Goal: Task Accomplishment & Management: Complete application form

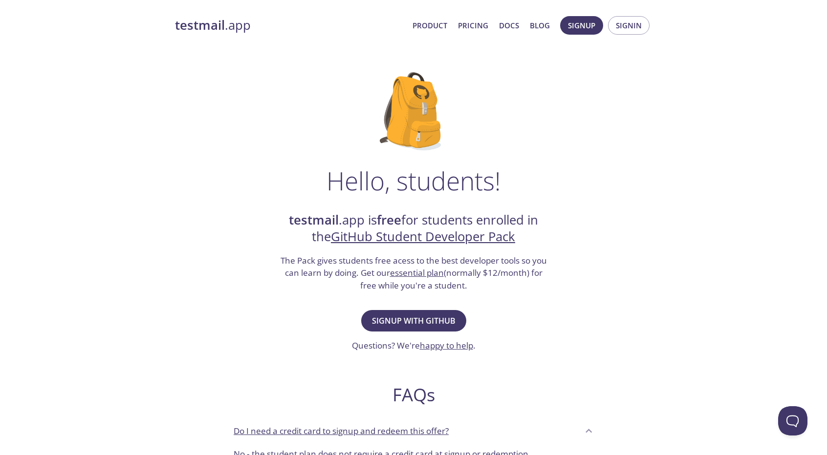
click at [447, 309] on div "Signup with GitHub Questions? We're happy to help ." at bounding box center [414, 330] width 124 height 44
click at [429, 322] on span "Signup with GitHub" at bounding box center [414, 321] width 84 height 14
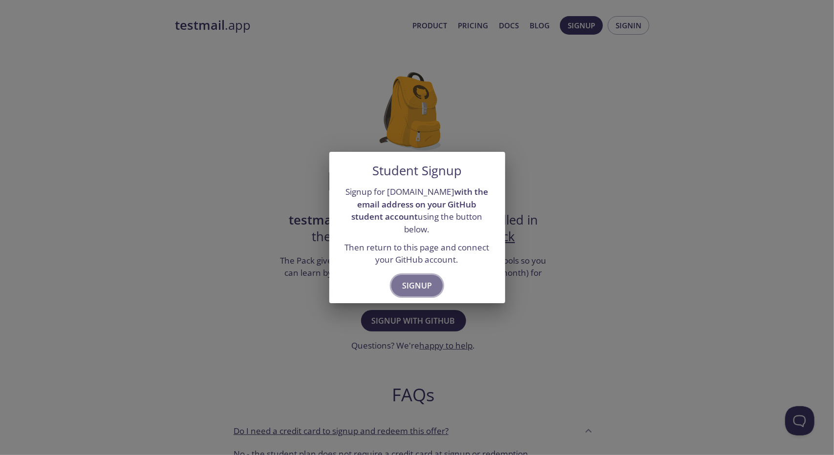
click at [422, 275] on button "Signup" at bounding box center [416, 285] width 51 height 21
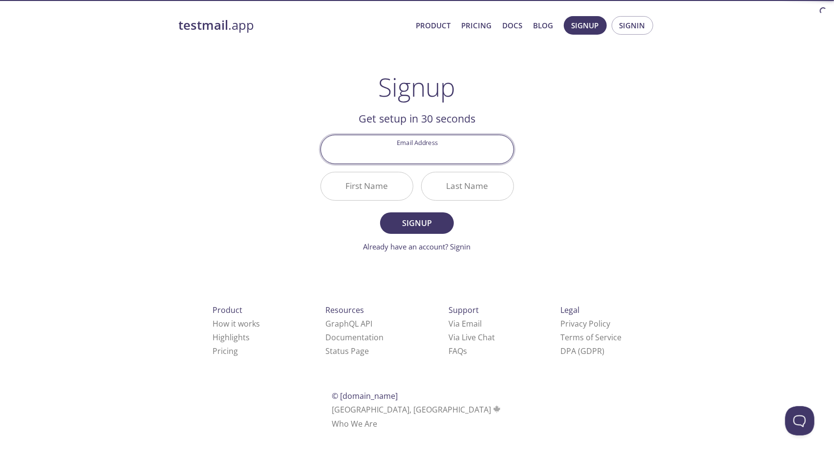
click at [454, 145] on input "Email Address" at bounding box center [417, 149] width 192 height 28
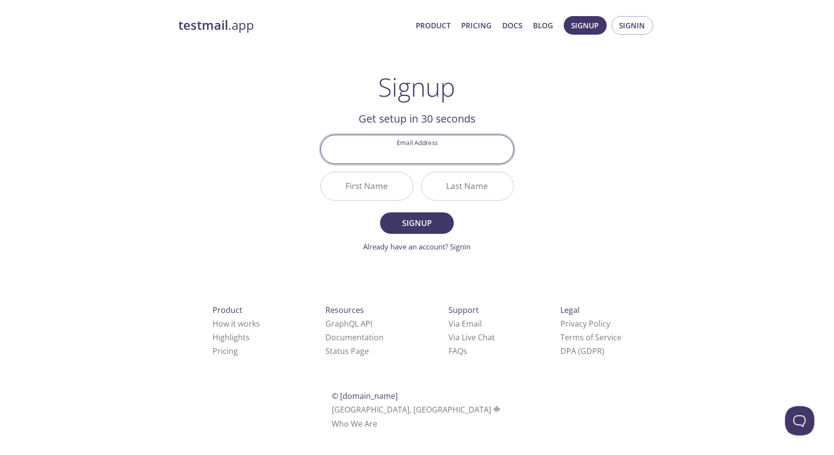
type input "luc1us@tuta.io"
click at [459, 147] on input "luc1us@tuta.io" at bounding box center [417, 149] width 192 height 28
click at [469, 145] on input "Email Address" at bounding box center [417, 149] width 192 height 28
type input "luc1us@tuta.io"
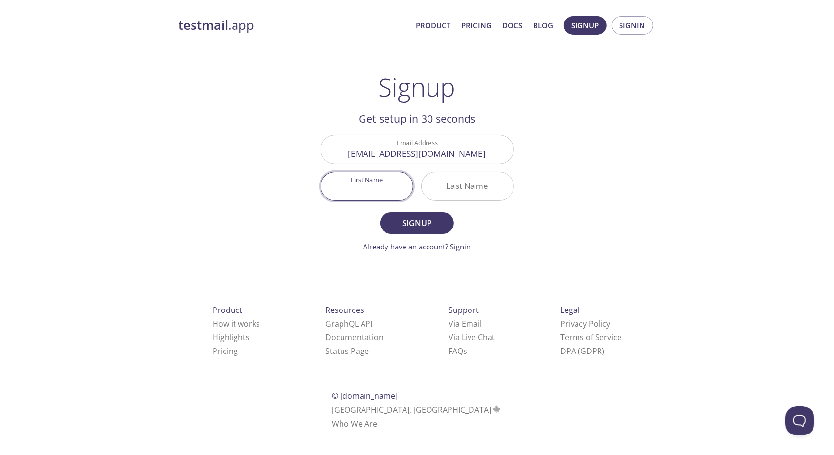
click at [377, 188] on input "First Name" at bounding box center [367, 186] width 92 height 28
type input "Lu"
type input "Ci"
click at [420, 216] on span "Signup" at bounding box center [417, 223] width 52 height 14
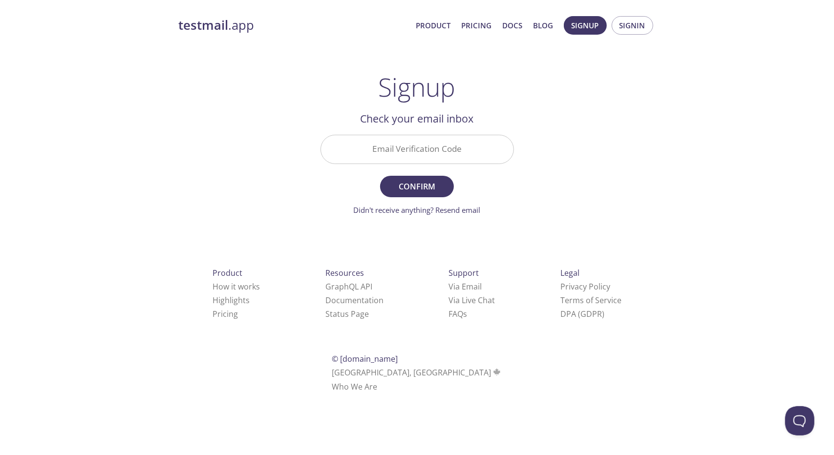
click at [658, 214] on div "testmail .app Product Pricing Docs Blog Signup Signin Signup Get setup in 30 se…" at bounding box center [417, 215] width 500 height 411
click at [453, 208] on link "Didn't receive anything? Resend email" at bounding box center [417, 210] width 127 height 10
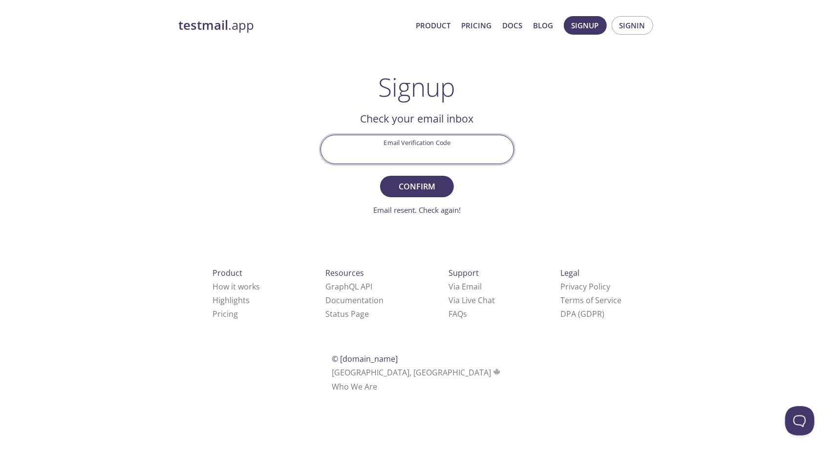
click at [415, 150] on input "Email Verification Code" at bounding box center [417, 149] width 192 height 28
click at [684, 185] on div "testmail .app Product Pricing Docs Blog Signup Signin Signup Get setup in 30 se…" at bounding box center [417, 215] width 834 height 411
click at [433, 139] on input "Email Verification Code" at bounding box center [417, 149] width 192 height 28
paste input "luc1us@senthy.com"
type input "luc1us@senthy.com"
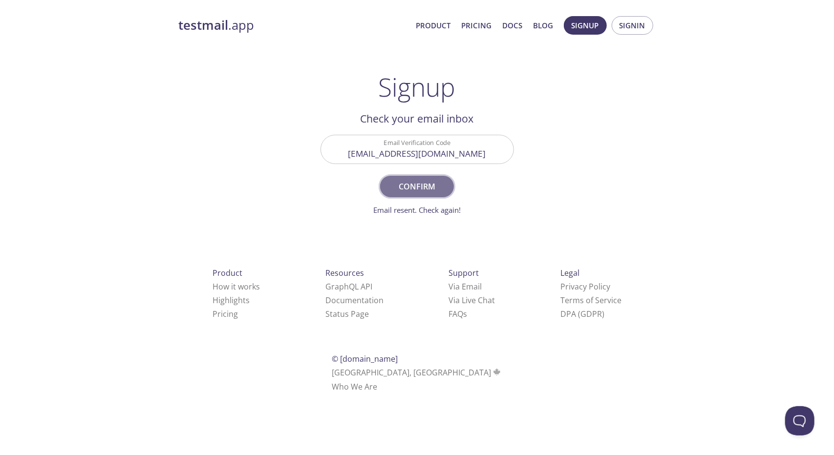
click at [441, 180] on span "Confirm" at bounding box center [417, 187] width 52 height 14
click at [228, 33] on strong "testmail" at bounding box center [204, 25] width 50 height 17
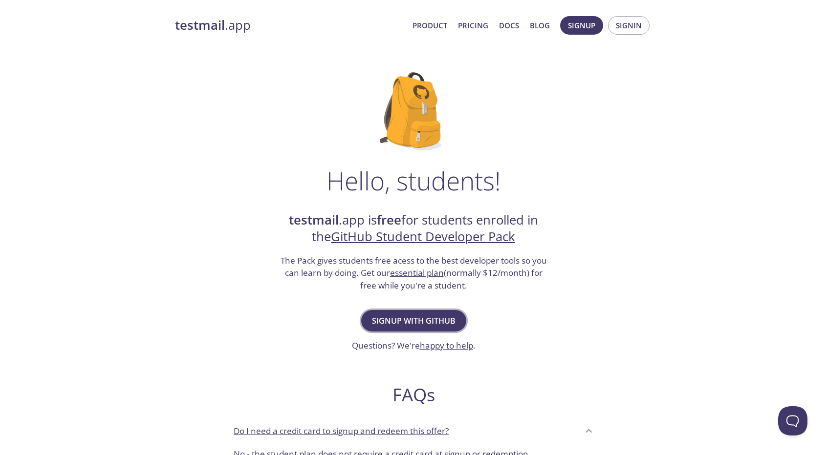
click at [392, 316] on span "Signup with GitHub" at bounding box center [414, 321] width 84 height 14
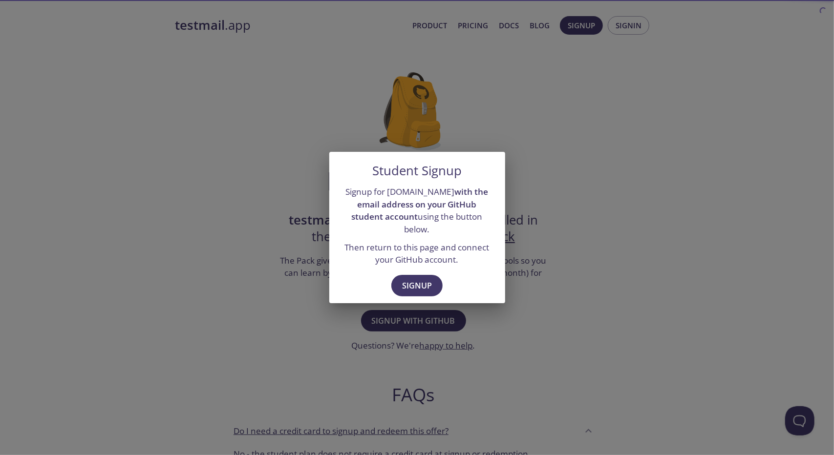
click at [408, 292] on div "Signup" at bounding box center [417, 287] width 176 height 34
click at [410, 290] on button "Signup" at bounding box center [416, 285] width 51 height 21
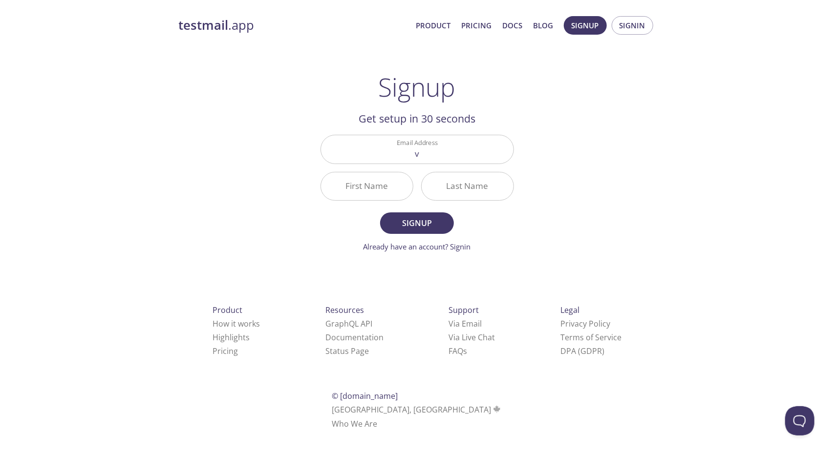
click at [622, 177] on div "testmail .app Product Pricing Docs Blog Signup Signin Signup Get setup in 30 se…" at bounding box center [417, 234] width 500 height 448
click at [436, 144] on input "v" at bounding box center [417, 149] width 192 height 28
paste input "luc1us@senthy.com"
type input "luc1us@senthy.com"
click at [386, 186] on input "First Name" at bounding box center [367, 186] width 92 height 28
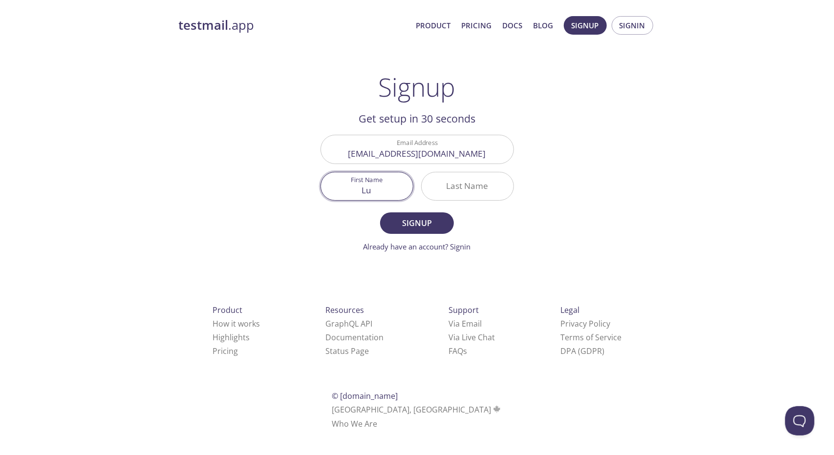
type input "Lu"
type input "Ci"
click at [400, 217] on span "Signup" at bounding box center [417, 223] width 52 height 14
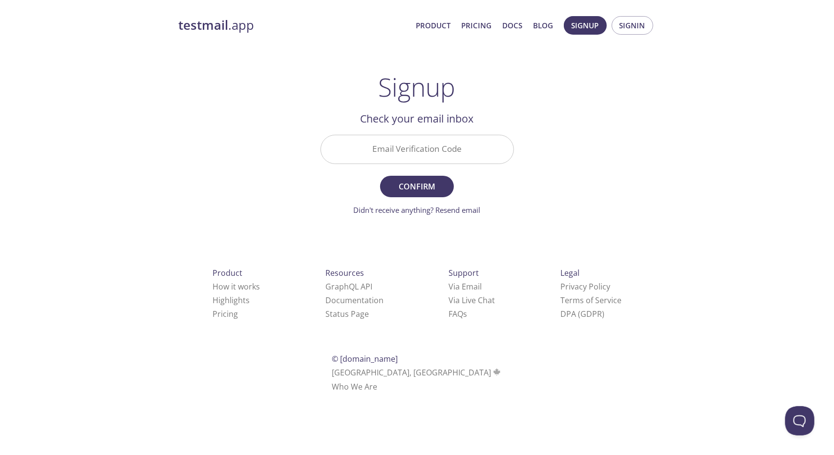
click at [605, 211] on div "testmail .app Product Pricing Docs Blog Signup Signin Signup Get setup in 30 se…" at bounding box center [417, 215] width 500 height 411
click at [414, 146] on input "Email Verification Code" at bounding box center [417, 149] width 192 height 28
paste input "luc1us@senthy.com"
click at [400, 180] on span "Confirm" at bounding box center [417, 187] width 52 height 14
click at [593, 202] on div "testmail .app Product Pricing Docs Blog Signup Signin Signup Get setup in 30 se…" at bounding box center [417, 215] width 500 height 411
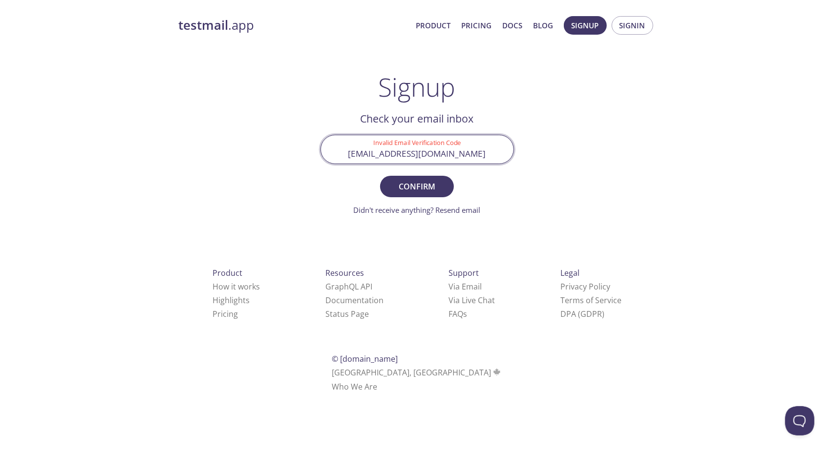
click at [378, 153] on input "luc1us@senthy.com" at bounding box center [417, 149] width 192 height 28
paste input "3JMHZLN"
type input "3JMHZLN"
click at [403, 182] on span "Confirm" at bounding box center [417, 187] width 52 height 14
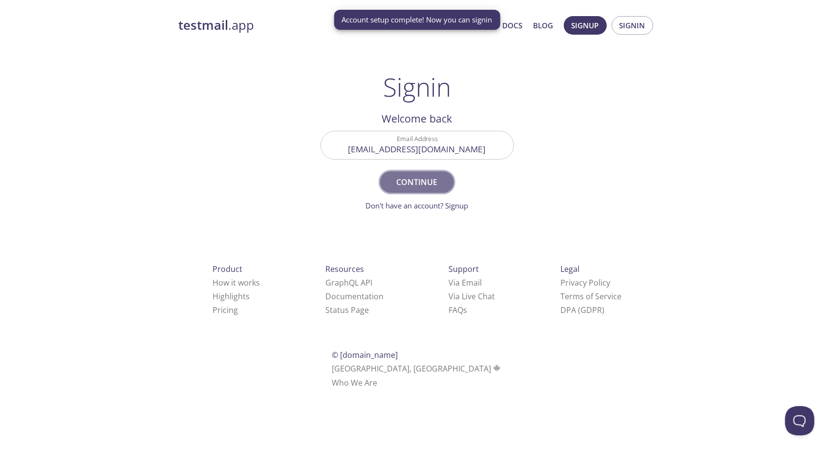
click at [425, 189] on span "Continue" at bounding box center [417, 182] width 52 height 14
click at [561, 181] on div "testmail .app Product Pricing Docs Blog Signup Signin Signin Welcome back Email…" at bounding box center [417, 213] width 500 height 407
click at [428, 131] on div at bounding box center [416, 145] width 193 height 29
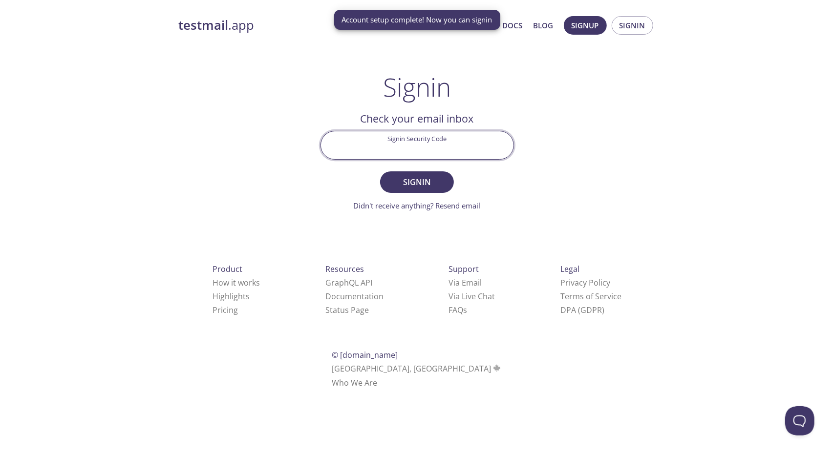
paste input "3JMHZLN"
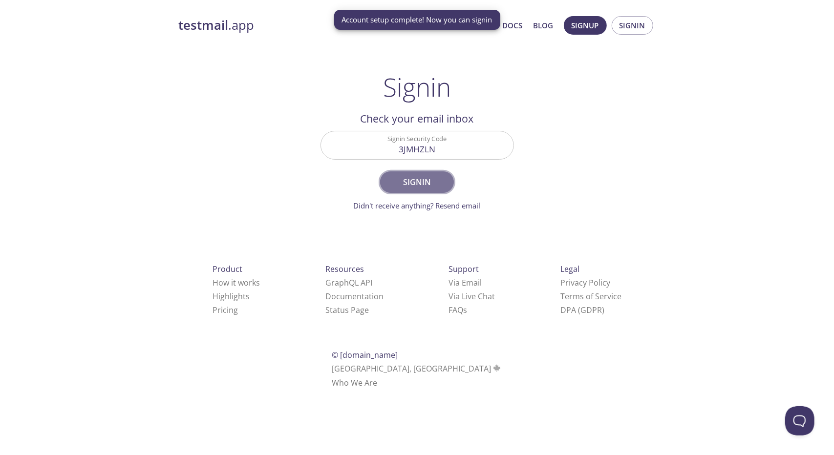
click at [420, 187] on span "Signin" at bounding box center [417, 182] width 52 height 14
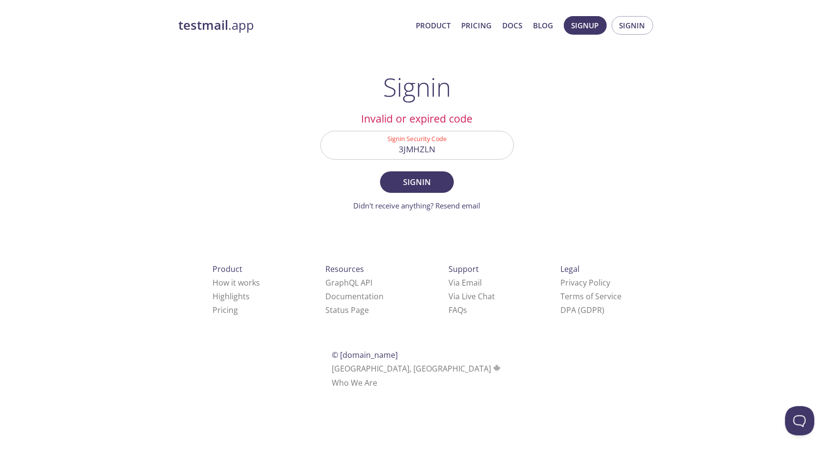
click at [598, 191] on div "testmail .app Product Pricing Docs Blog Signup Signin Signin Welcome back Email…" at bounding box center [417, 213] width 500 height 407
click at [451, 142] on input "3JMHZLN" at bounding box center [417, 145] width 192 height 28
paste input "9318R7Z"
type input "9318R7Z"
click at [422, 182] on span "Signin" at bounding box center [417, 182] width 52 height 14
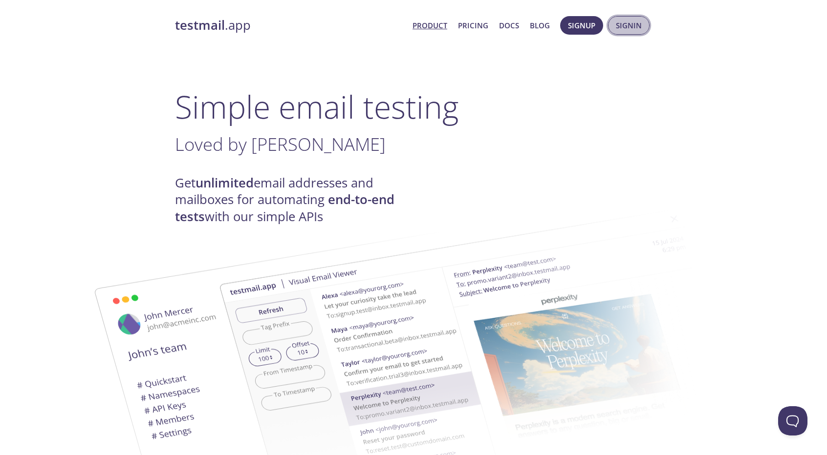
click at [624, 24] on span "Signin" at bounding box center [628, 25] width 26 height 13
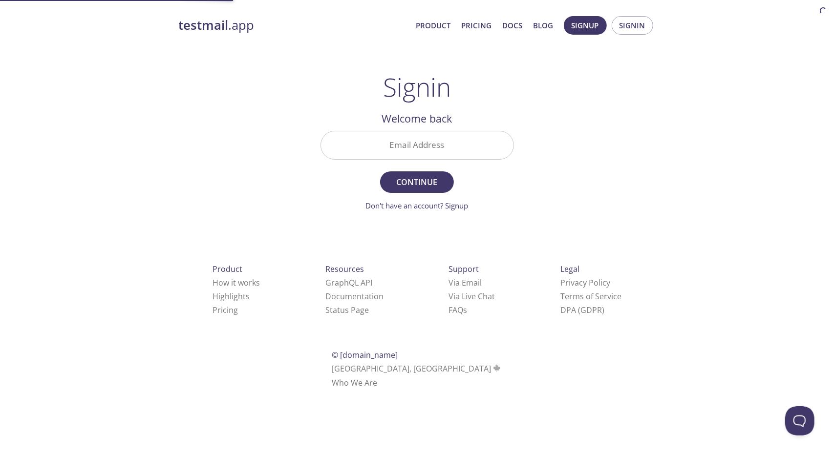
click at [403, 161] on div "Email Address" at bounding box center [417, 145] width 201 height 37
click at [411, 139] on input "Email Address" at bounding box center [417, 145] width 192 height 28
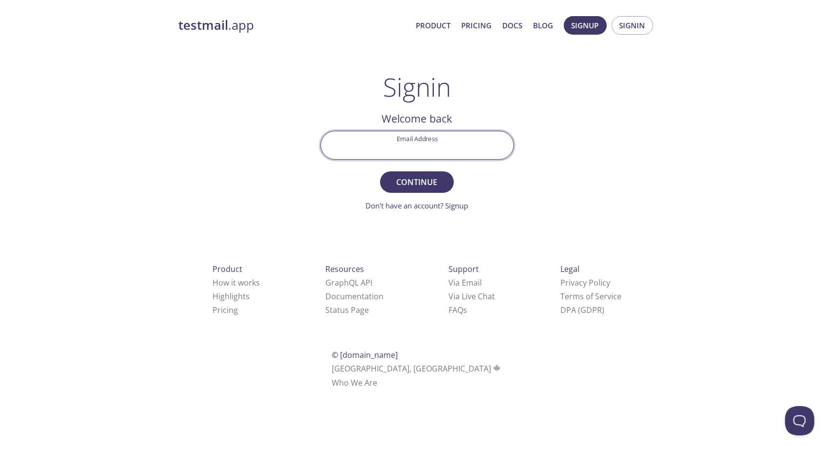
type input "robosub@ro.ru"
click at [439, 153] on input "robosub@ro.ru" at bounding box center [417, 145] width 192 height 28
click at [439, 153] on input "Email Address" at bounding box center [417, 145] width 192 height 28
click at [427, 141] on input "Email Address" at bounding box center [417, 145] width 192 height 28
type input "luc1us@tuta.io"
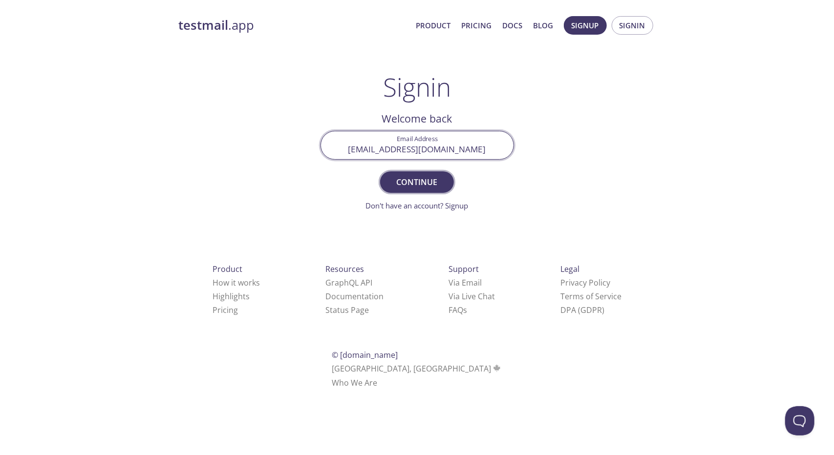
click at [437, 184] on span "Continue" at bounding box center [417, 182] width 52 height 14
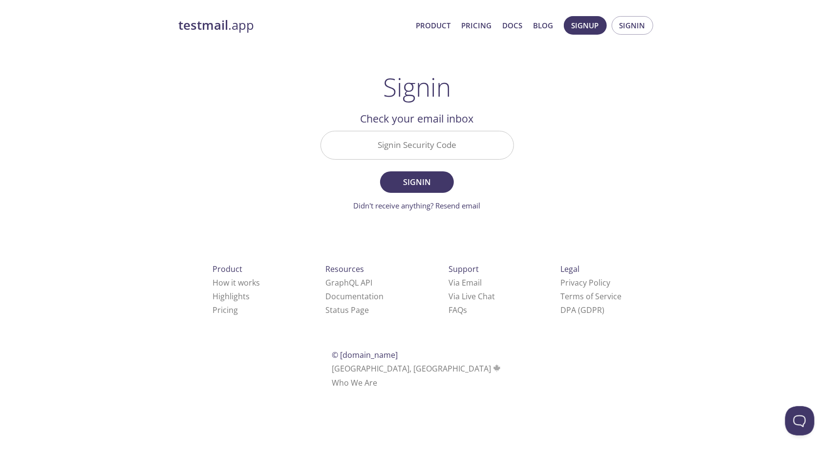
click at [619, 173] on div "testmail .app Product Pricing Docs Blog Signup Signin Signin Welcome back Email…" at bounding box center [417, 213] width 500 height 407
